Goal: Information Seeking & Learning: Find specific fact

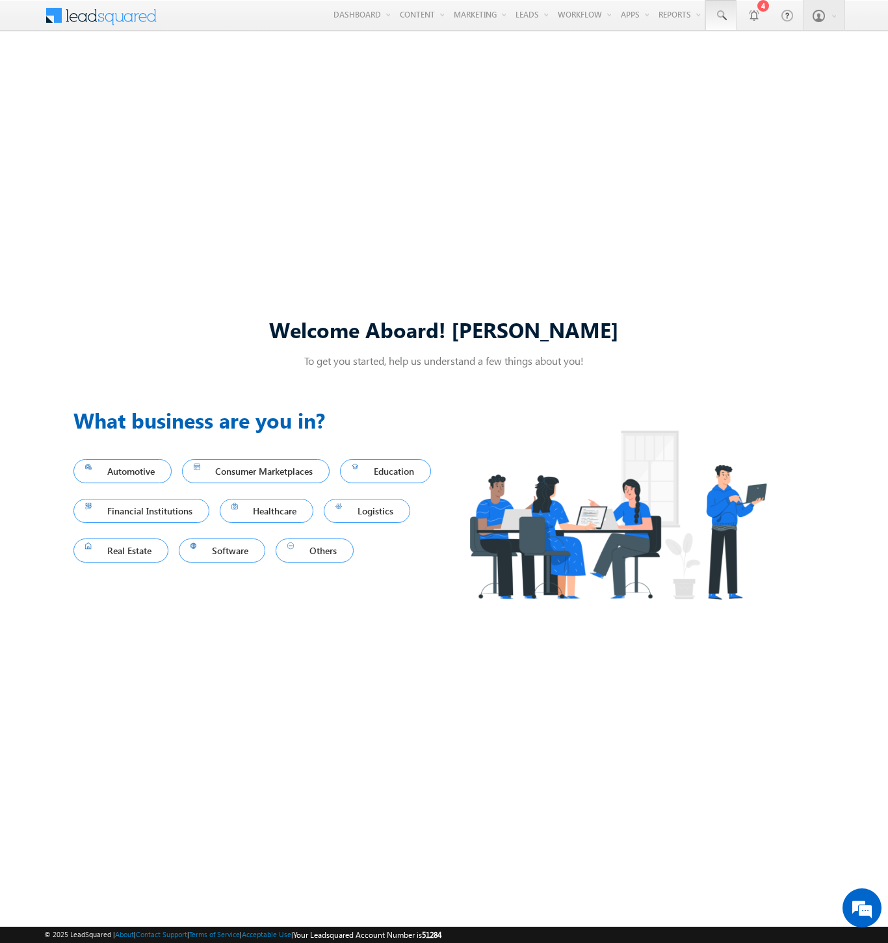
click at [720, 16] on span at bounding box center [721, 15] width 13 height 13
type input "8994849213"
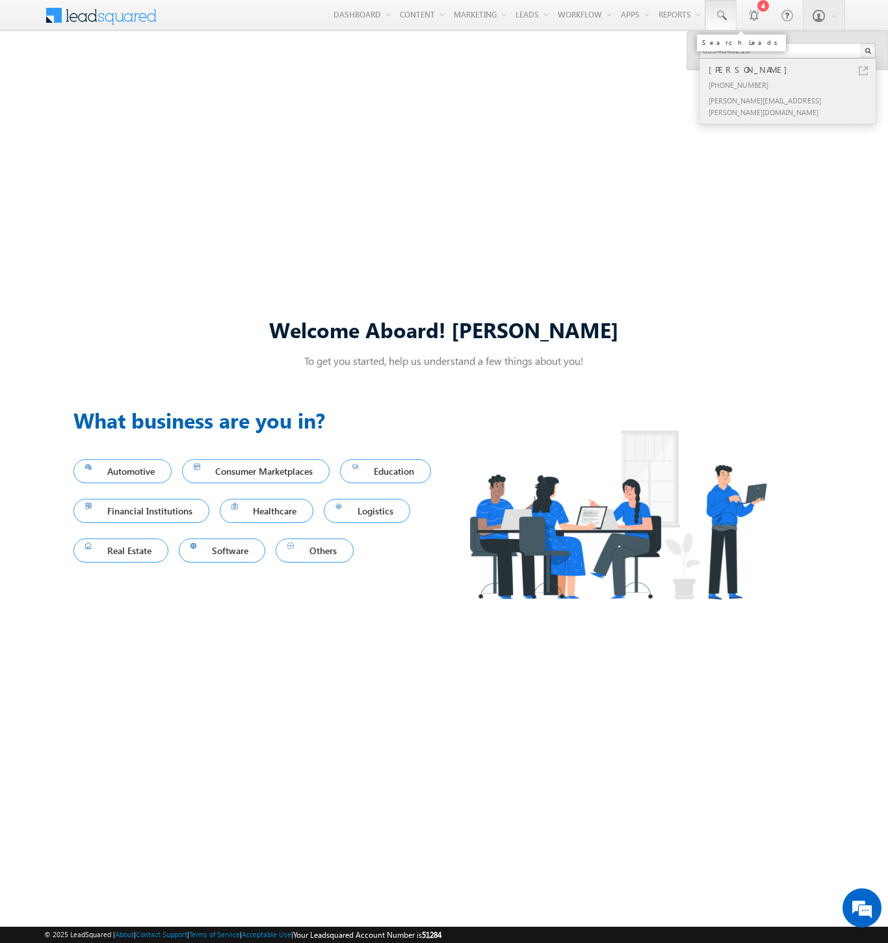
click at [793, 70] on div "[PERSON_NAME]" at bounding box center [793, 69] width 174 height 14
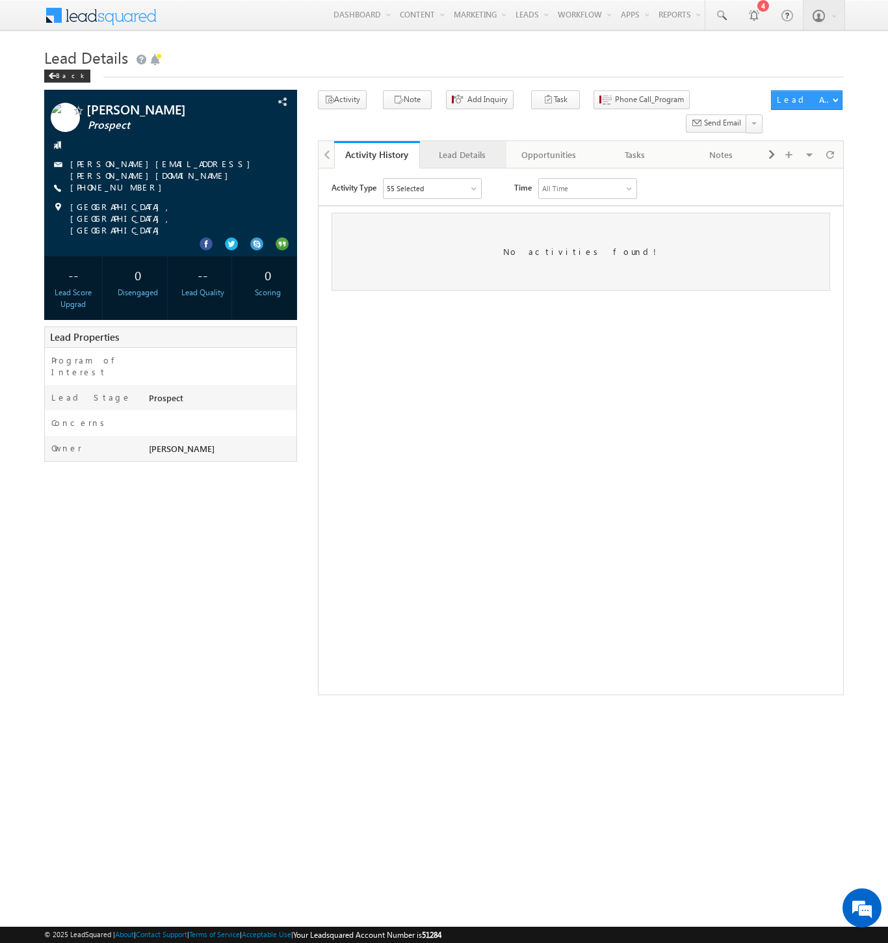
click at [462, 147] on div "Lead Details" at bounding box center [462, 155] width 64 height 16
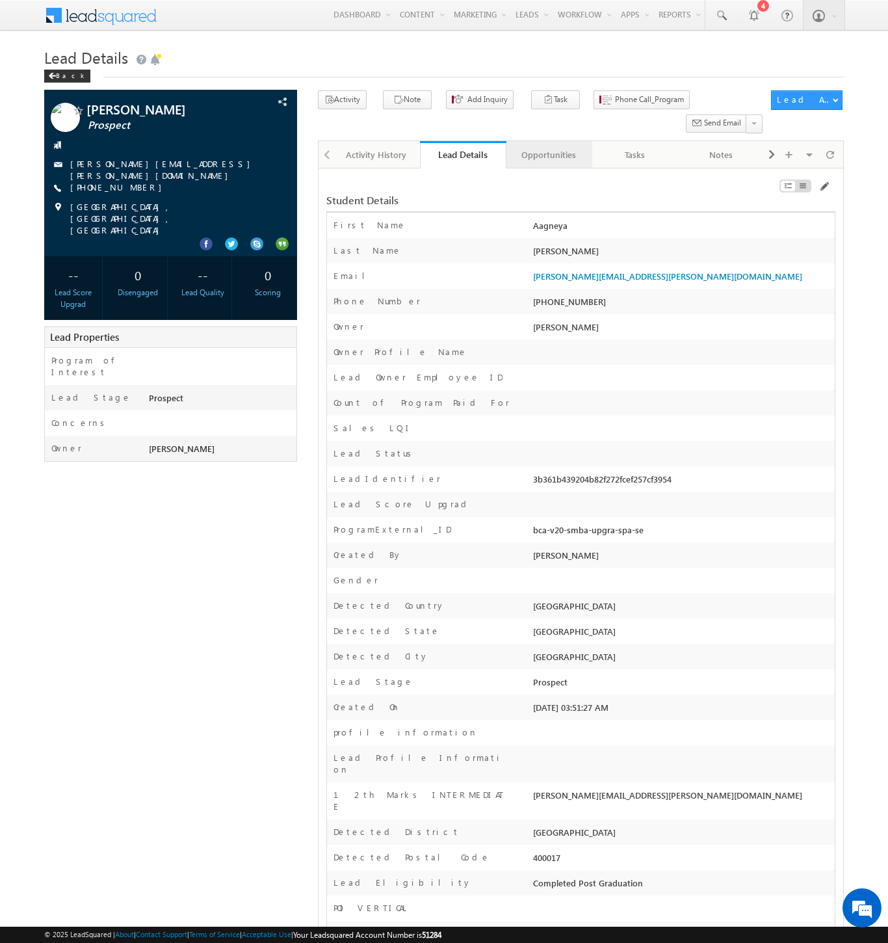
click at [548, 147] on div "Opportunities" at bounding box center [549, 155] width 64 height 16
